Goal: Navigation & Orientation: Find specific page/section

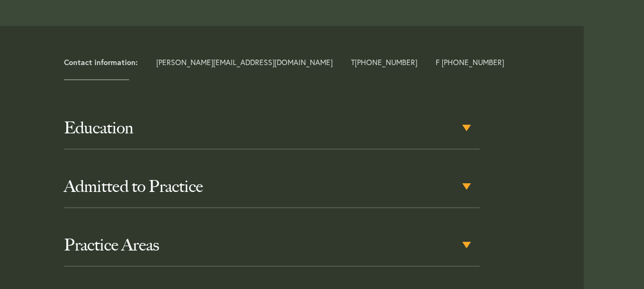
scroll to position [374, 0]
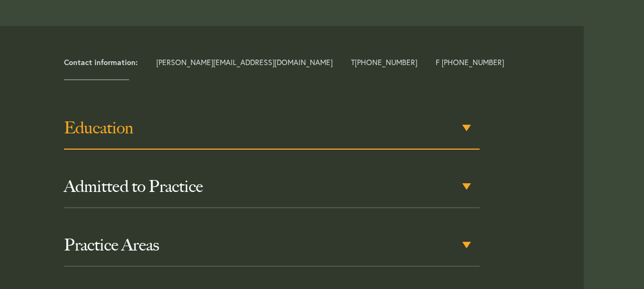
click at [466, 137] on div "Education" at bounding box center [271, 128] width 415 height 42
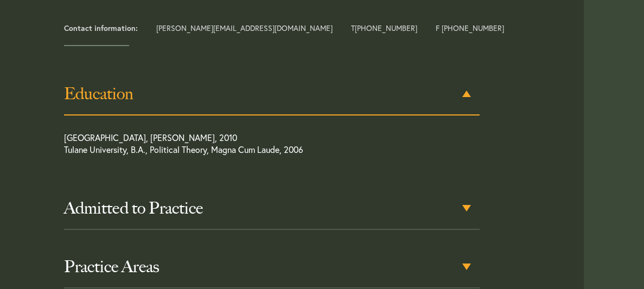
scroll to position [408, 0]
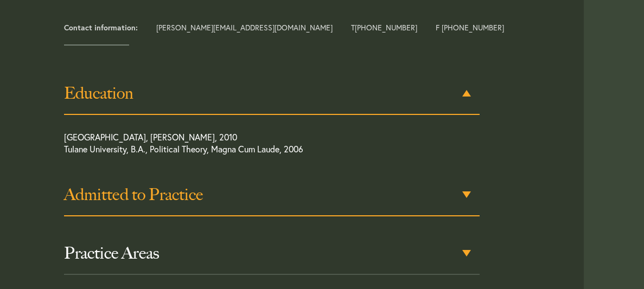
click at [476, 195] on h3 "Admitted to Practice" at bounding box center [271, 195] width 415 height 20
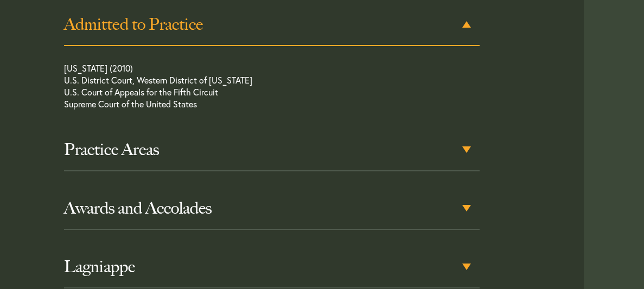
scroll to position [579, 0]
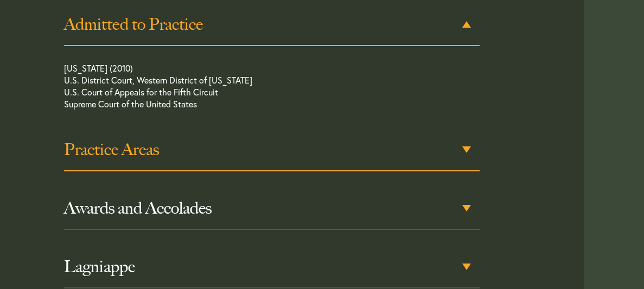
click at [468, 156] on h3 "Practice Areas" at bounding box center [271, 150] width 415 height 20
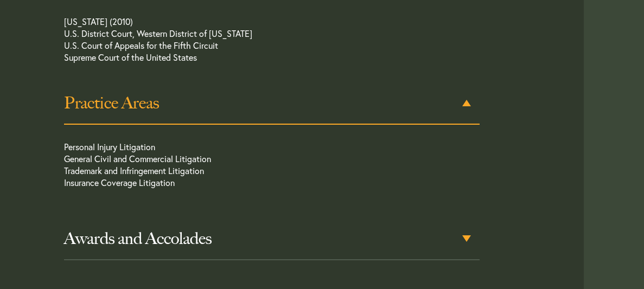
scroll to position [635, 0]
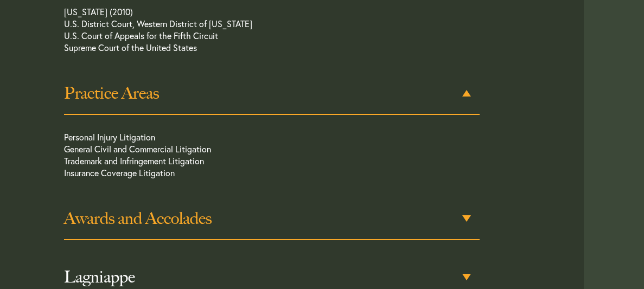
click at [471, 219] on h3 "Awards and Accolades" at bounding box center [271, 219] width 415 height 20
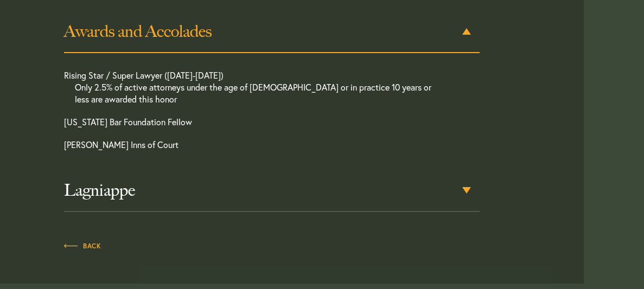
scroll to position [824, 0]
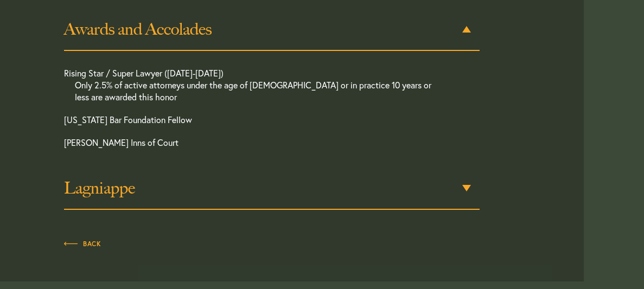
click at [476, 193] on h3 "Lagniappe" at bounding box center [271, 188] width 415 height 20
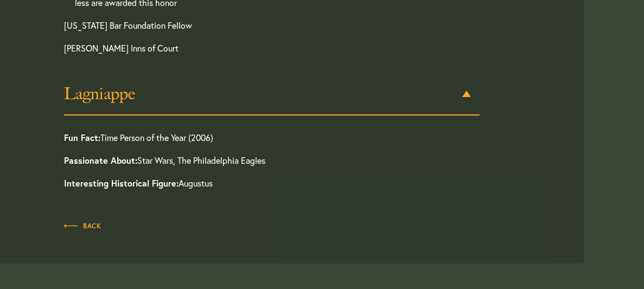
scroll to position [0, 0]
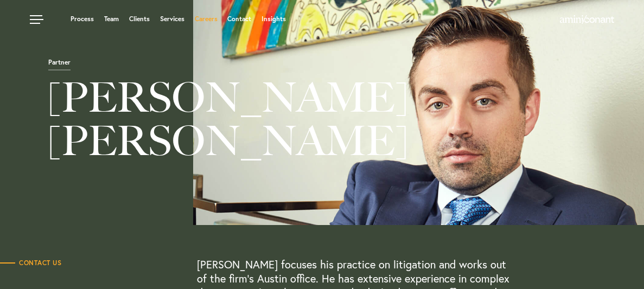
click at [206, 20] on link "Careers" at bounding box center [206, 19] width 23 height 7
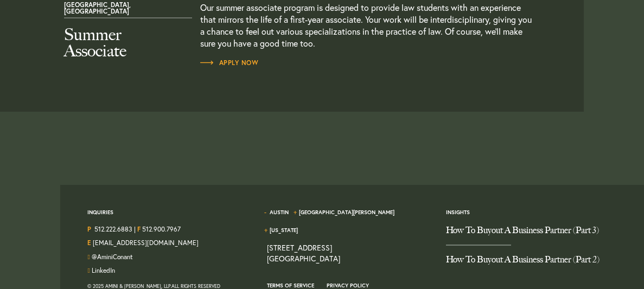
scroll to position [1373, 0]
